Goal: Check status: Check status

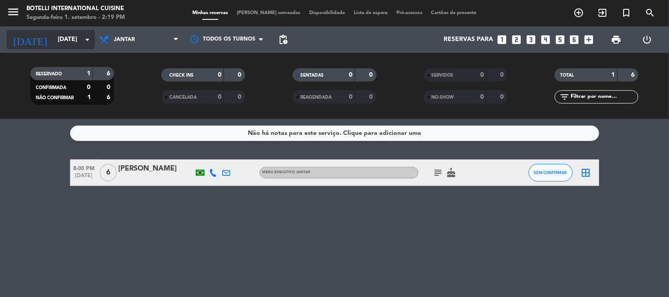
click at [71, 45] on input "[DATE]" at bounding box center [95, 40] width 84 height 16
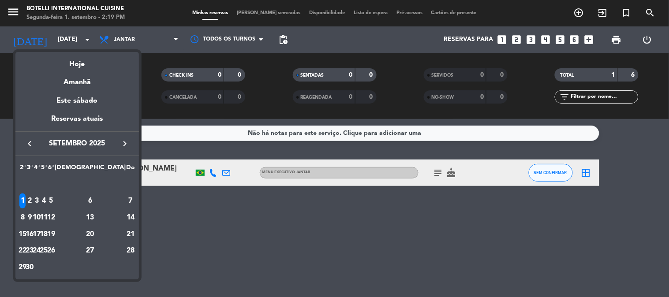
click at [116, 46] on div at bounding box center [334, 148] width 669 height 297
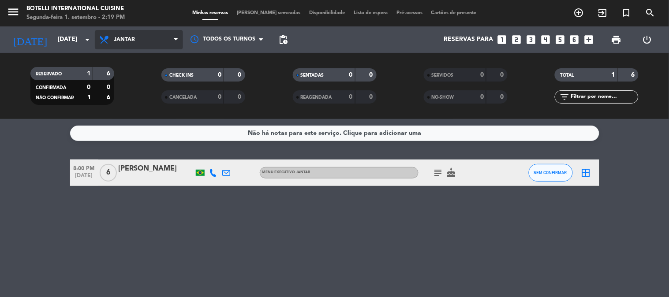
click at [120, 39] on span "Jantar" at bounding box center [124, 40] width 21 height 6
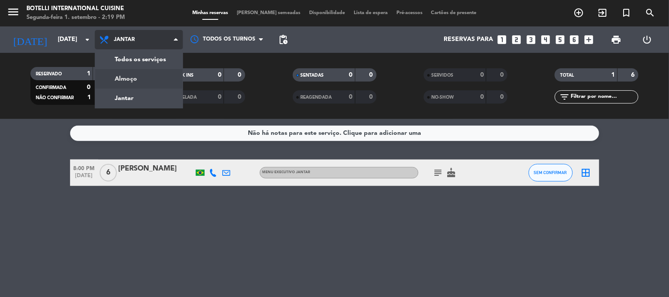
click at [130, 76] on div "menu Botelli International Cuisine Segunda-feira 1. setembro - 2:19 PM Minhas r…" at bounding box center [334, 59] width 669 height 119
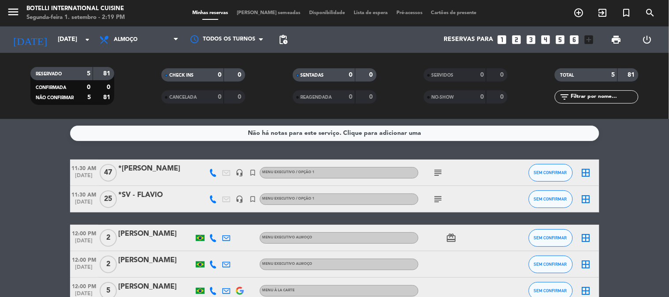
click at [437, 168] on icon "subject" at bounding box center [438, 173] width 11 height 11
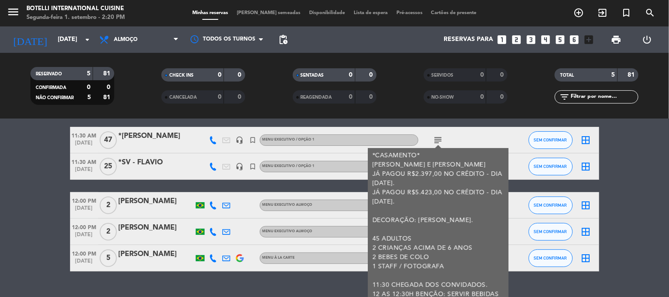
scroll to position [49, 0]
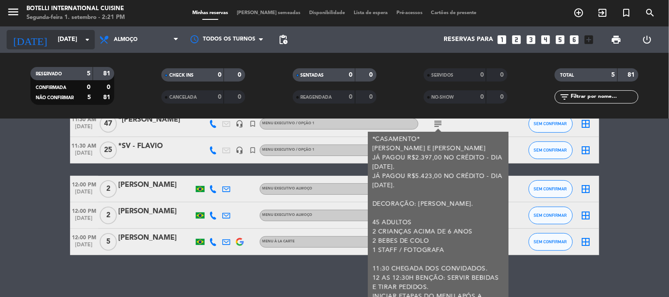
click at [58, 47] on input "[DATE]" at bounding box center [95, 40] width 84 height 16
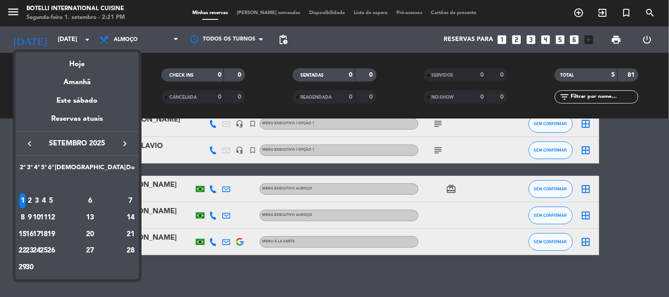
click at [33, 200] on div "2" at bounding box center [29, 201] width 7 height 15
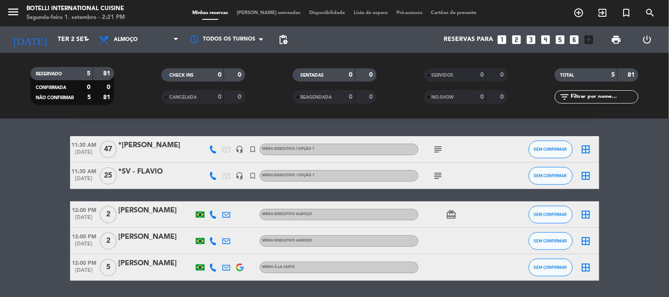
scroll to position [0, 0]
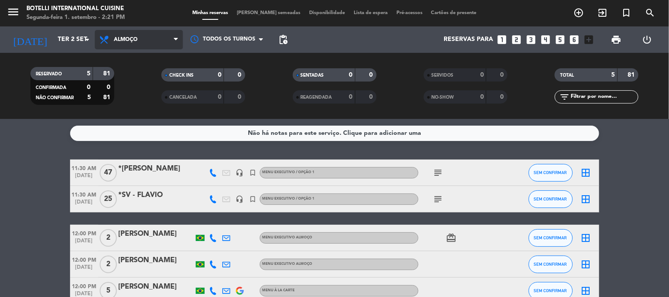
click at [124, 44] on span "Almoço" at bounding box center [139, 39] width 88 height 19
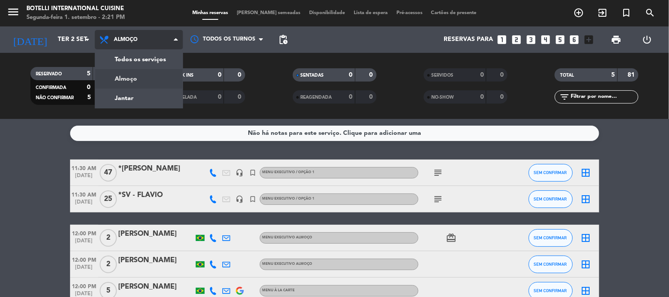
click at [129, 94] on div "menu Botelli International Cuisine Segunda-feira 1. setembro - 2:21 PM Minhas r…" at bounding box center [334, 59] width 669 height 119
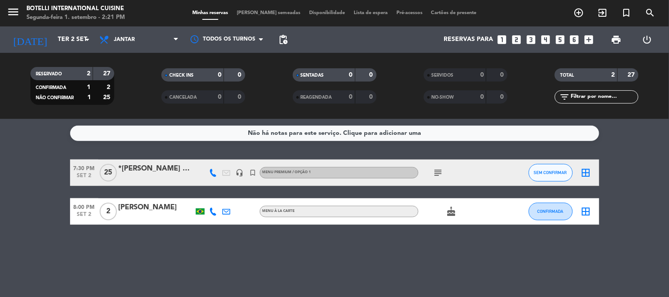
click at [439, 175] on icon "subject" at bounding box center [438, 173] width 11 height 11
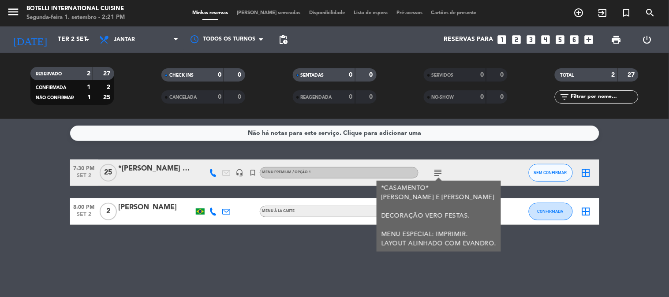
click at [439, 175] on icon "subject" at bounding box center [438, 173] width 11 height 11
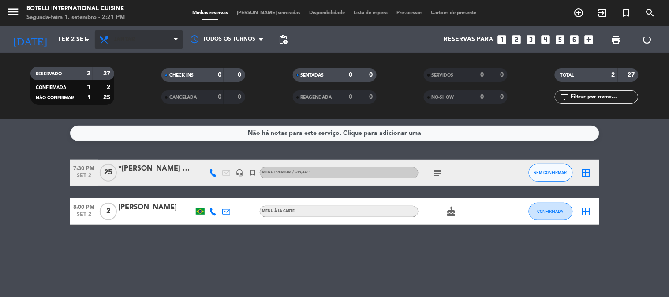
click at [131, 41] on span "Jantar" at bounding box center [124, 40] width 21 height 6
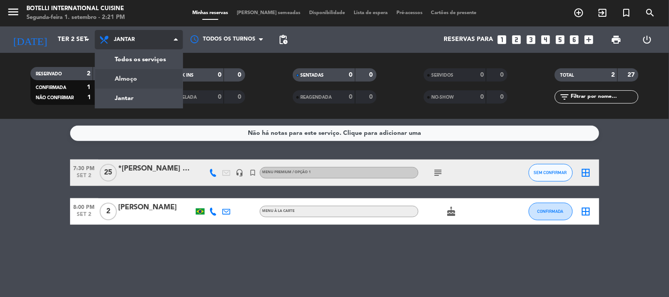
click at [122, 75] on div "menu Botelli International Cuisine Segunda-feira 1. setembro - 2:21 PM Minhas r…" at bounding box center [334, 59] width 669 height 119
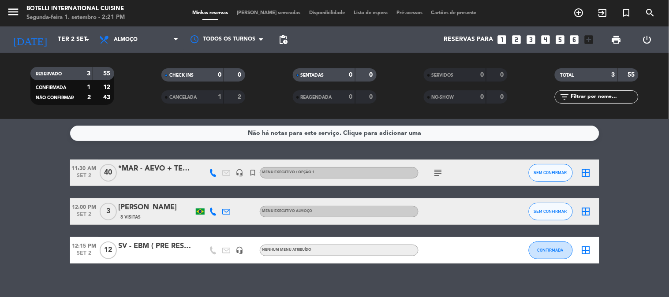
click at [218, 152] on div "Não há notas para este serviço. Clique para adicionar uma 11:30 AM [DATE] *MAR …" at bounding box center [334, 208] width 669 height 178
click at [439, 169] on icon "subject" at bounding box center [438, 173] width 11 height 11
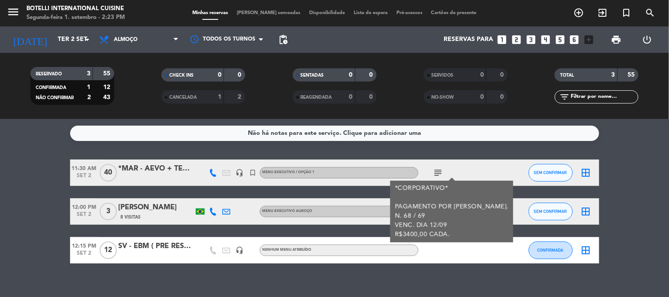
click at [440, 169] on icon "subject" at bounding box center [438, 173] width 11 height 11
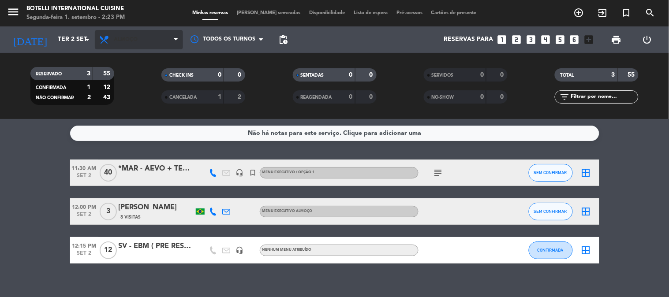
click at [130, 45] on span "Almoço" at bounding box center [139, 39] width 88 height 19
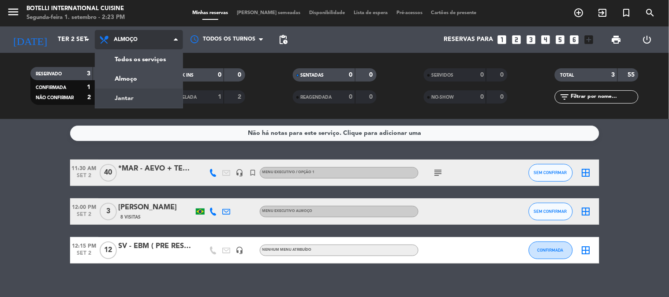
click at [130, 96] on div "menu Botelli International Cuisine Segunda-feira 1. setembro - 2:23 PM Minhas r…" at bounding box center [334, 59] width 669 height 119
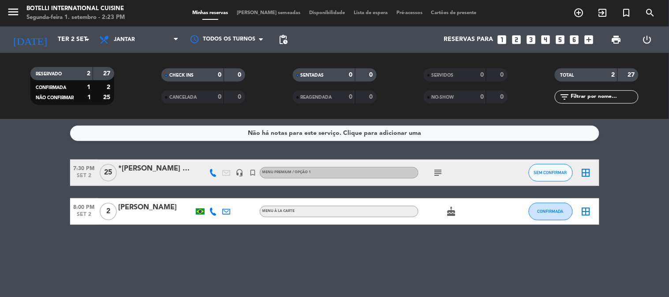
click at [434, 169] on icon "subject" at bounding box center [438, 173] width 11 height 11
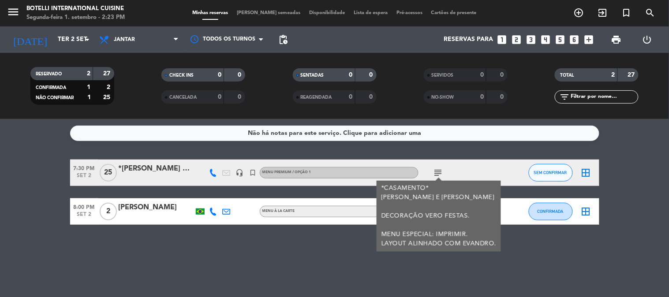
click at [434, 169] on icon "subject" at bounding box center [438, 173] width 11 height 11
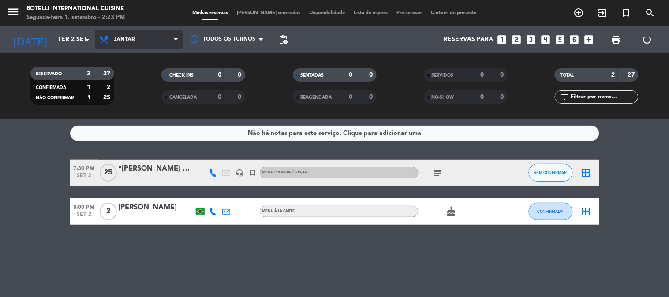
click at [147, 49] on span "Jantar" at bounding box center [139, 39] width 88 height 19
click at [147, 74] on div "menu Botelli International Cuisine Segunda-feira 1. setembro - 2:23 PM Minhas r…" at bounding box center [334, 59] width 669 height 119
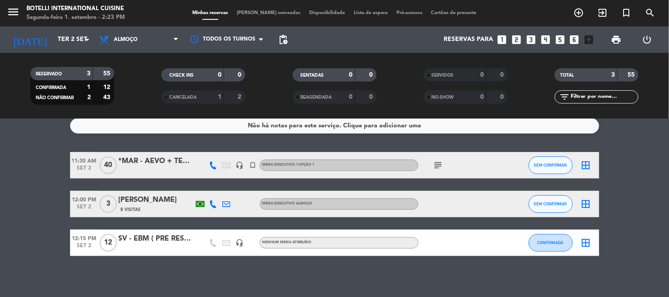
scroll to position [10, 0]
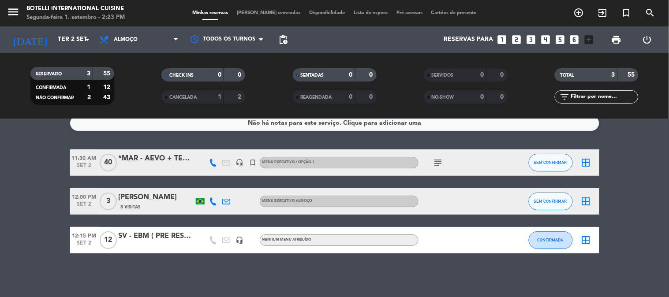
click at [30, 164] on bookings-row "11:30 AM [DATE] *MAR - AEVO + TERRAL ([PERSON_NAME]) headset_mic turned_in_not …" at bounding box center [334, 202] width 669 height 104
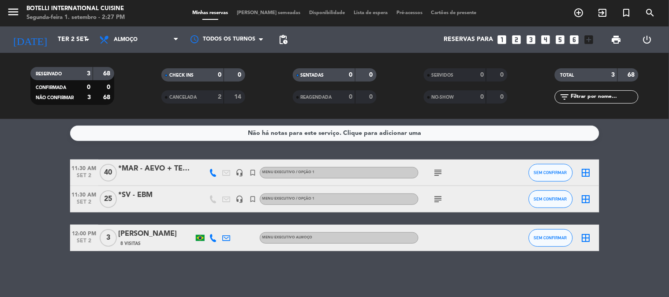
scroll to position [0, 0]
click at [90, 39] on icon "arrow_drop_down" at bounding box center [87, 39] width 11 height 11
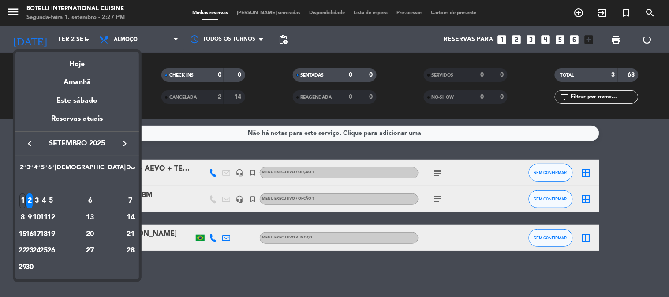
click at [26, 199] on div "1" at bounding box center [22, 201] width 7 height 15
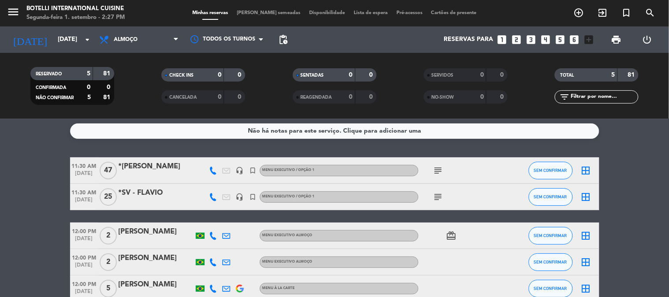
scroll to position [2, 0]
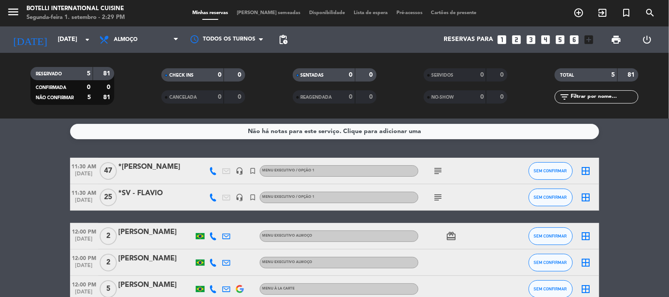
click at [437, 199] on icon "subject" at bounding box center [438, 197] width 11 height 11
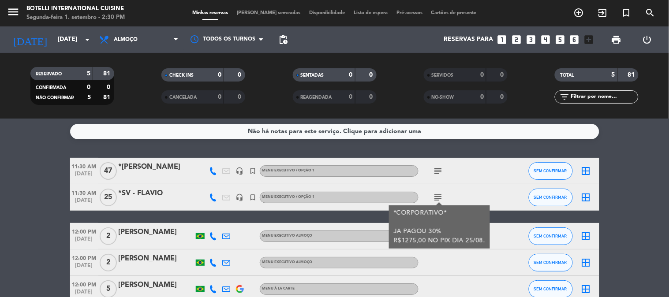
click at [63, 26] on div "[DATE] [DATE] arrow_drop_down" at bounding box center [51, 39] width 88 height 26
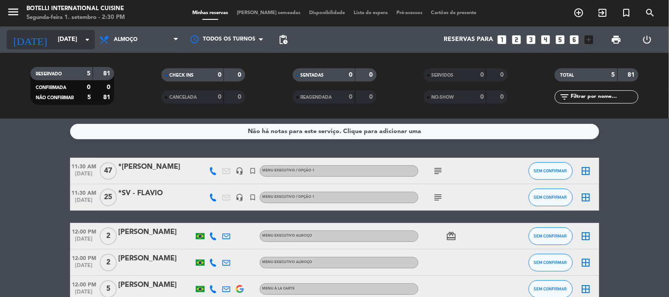
click at [67, 38] on input "[DATE]" at bounding box center [95, 40] width 84 height 16
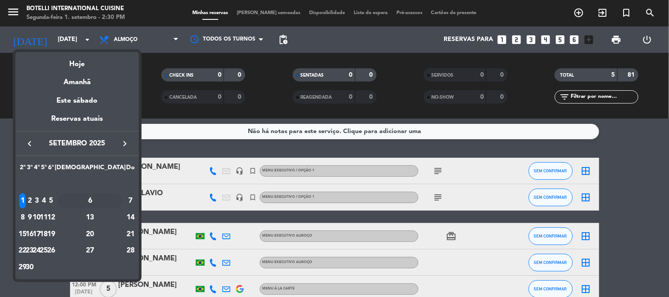
click at [108, 203] on div "6" at bounding box center [90, 201] width 64 height 15
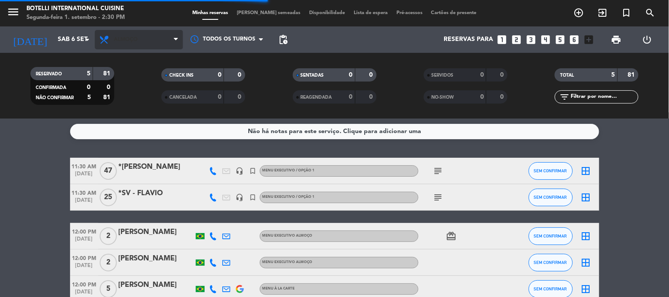
scroll to position [0, 0]
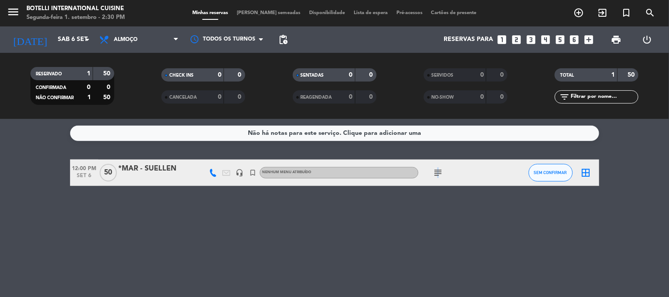
click at [437, 173] on icon "subject" at bounding box center [438, 173] width 11 height 11
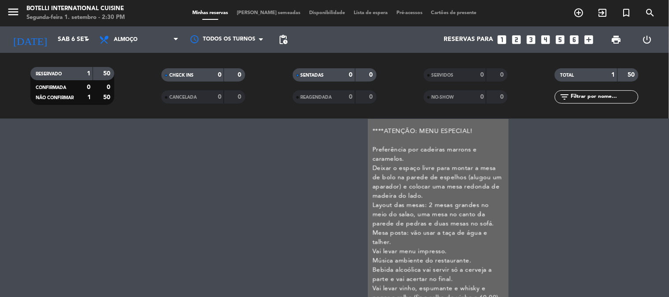
scroll to position [204, 0]
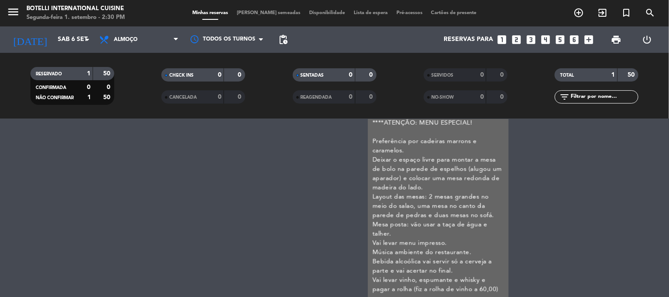
click at [548, 213] on div "Não há notas para este serviço. Clique para adicionar uma 12:00 PM [DATE] *MAR …" at bounding box center [334, 208] width 669 height 178
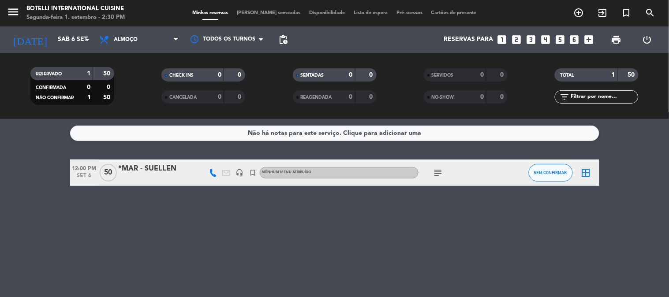
scroll to position [0, 0]
click at [71, 32] on input "Sáb 6 set" at bounding box center [95, 40] width 84 height 16
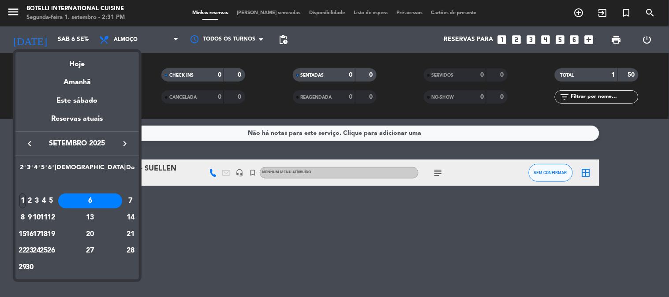
click at [26, 200] on div "1" at bounding box center [22, 201] width 7 height 15
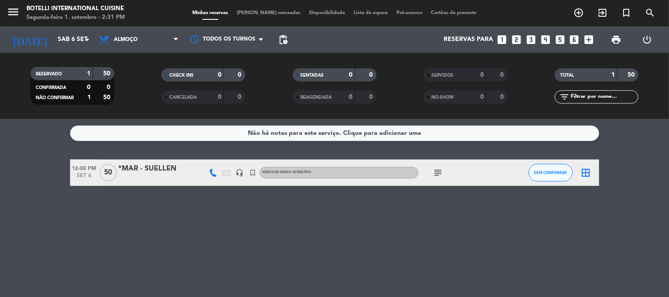
type input "[DATE]"
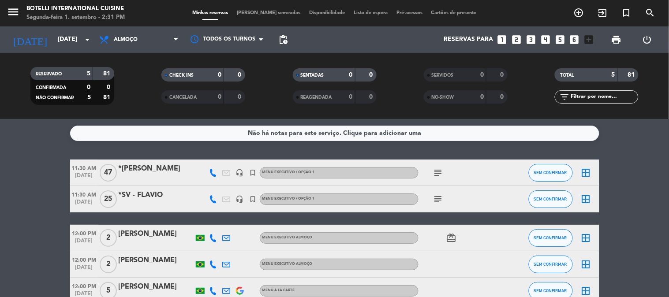
click at [442, 198] on icon "subject" at bounding box center [438, 199] width 11 height 11
